Goal: Find specific page/section: Find specific page/section

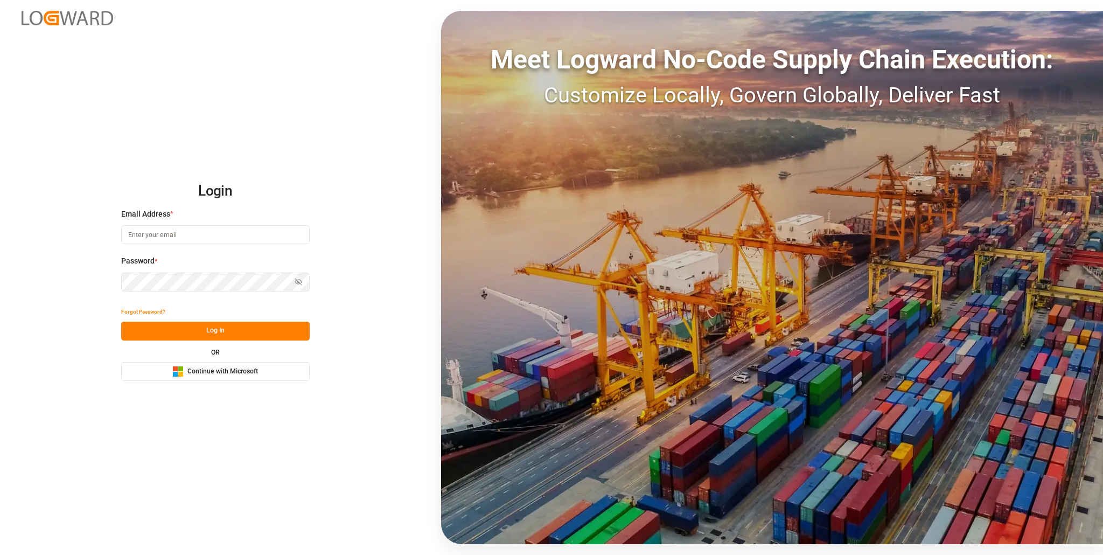
click at [218, 367] on span "Continue with Microsoft" at bounding box center [223, 372] width 71 height 10
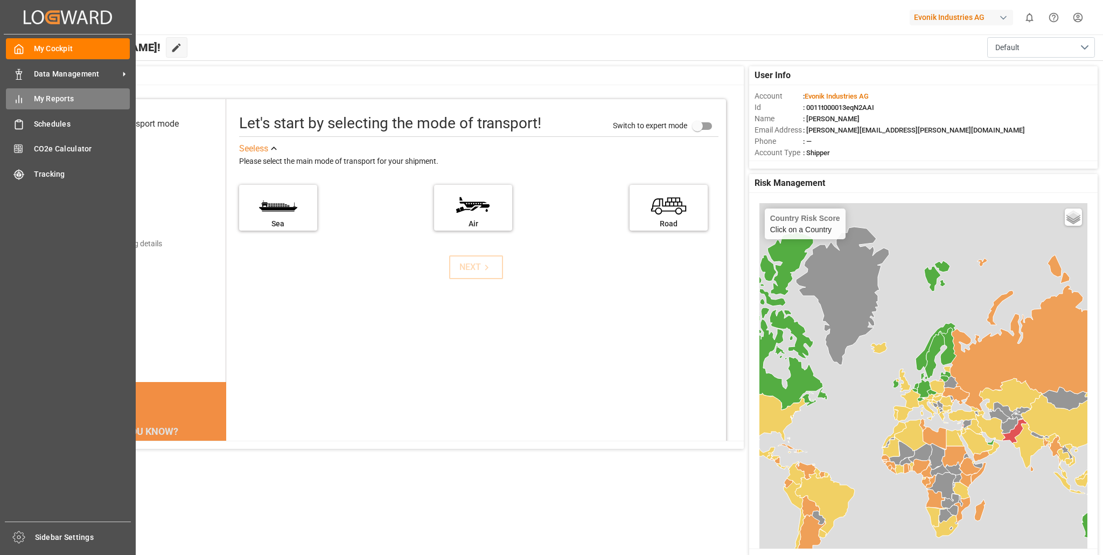
click at [61, 97] on span "My Reports" at bounding box center [82, 98] width 96 height 11
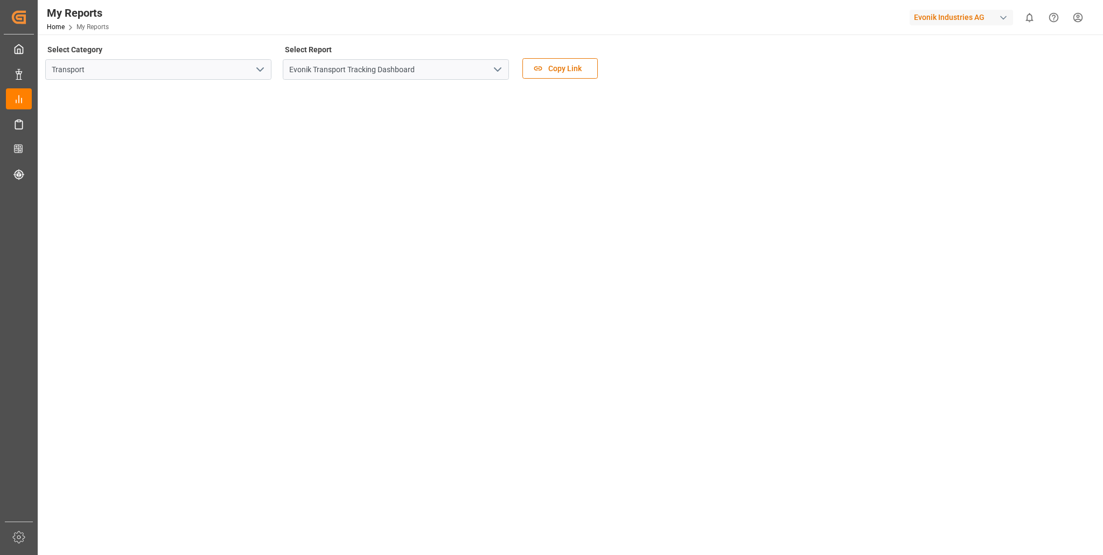
click at [263, 69] on icon "open menu" at bounding box center [260, 69] width 13 height 13
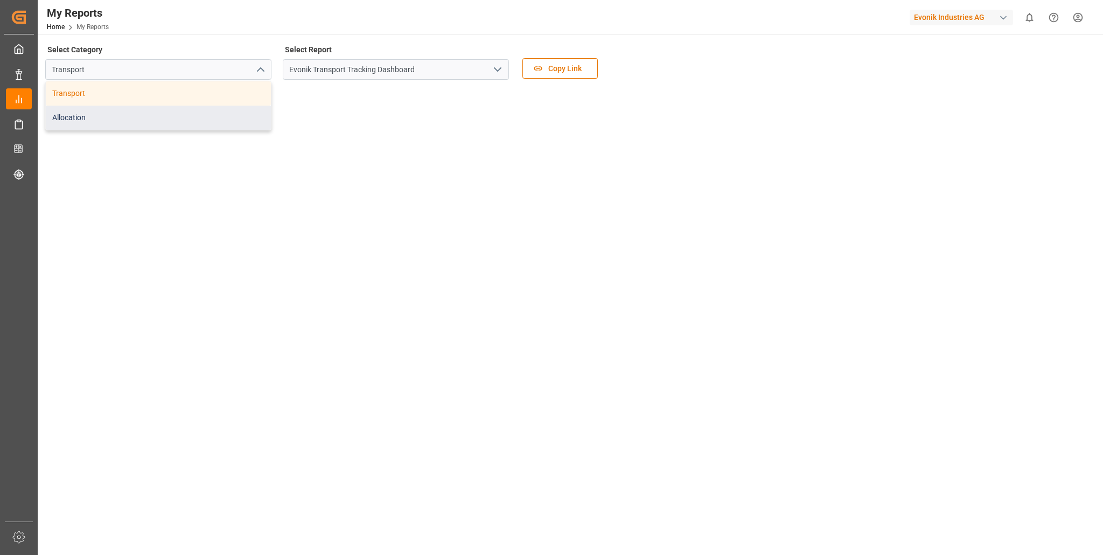
click at [170, 117] on div "Allocation" at bounding box center [158, 118] width 225 height 24
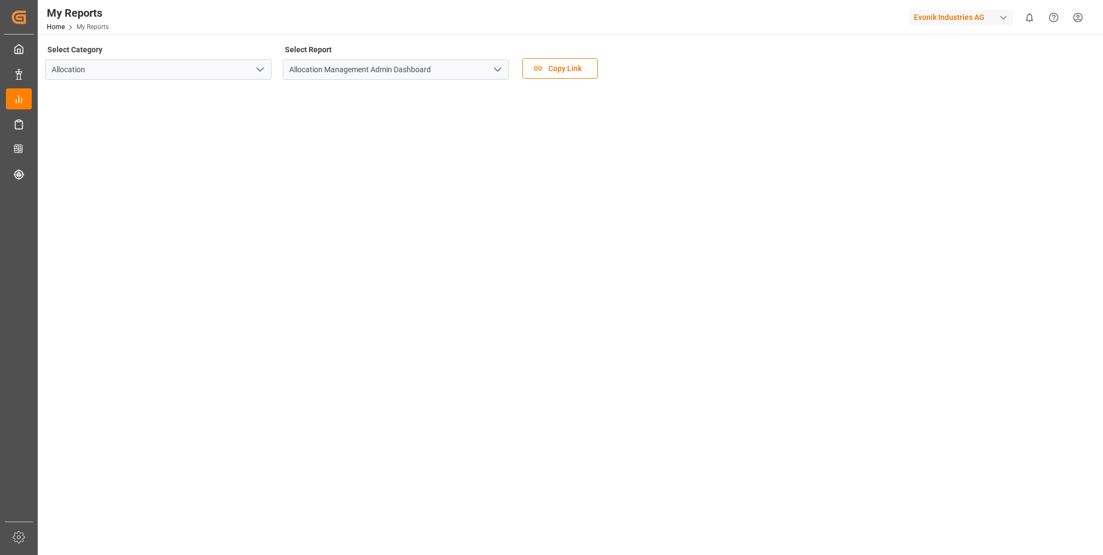
click at [495, 70] on icon "open menu" at bounding box center [497, 69] width 13 height 13
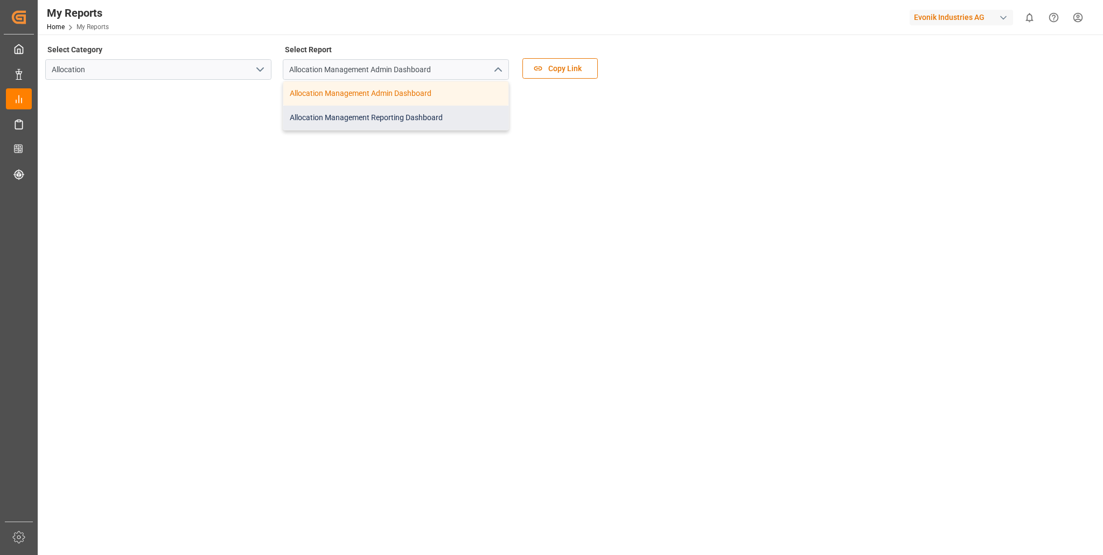
click at [416, 119] on div "Allocation Management Reporting Dashboard" at bounding box center [395, 118] width 225 height 24
